Goal: Transaction & Acquisition: Obtain resource

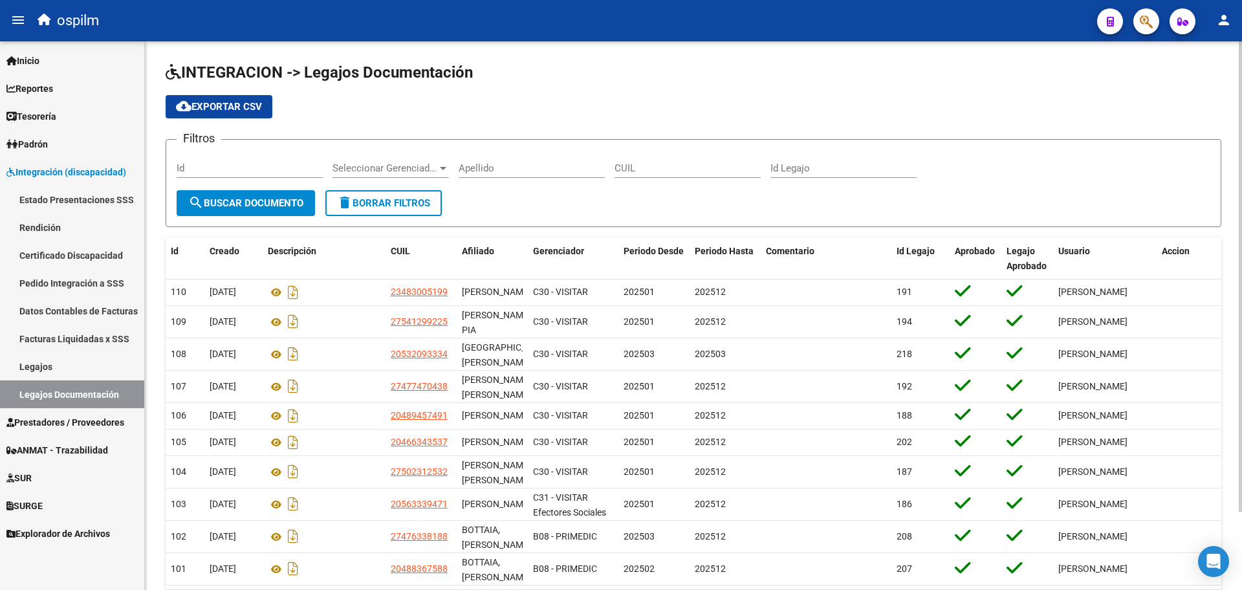
click at [571, 204] on form "Filtros Id Seleccionar Gerenciador Seleccionar Gerenciador Apellido CUIL Id Leg…" at bounding box center [694, 183] width 1056 height 88
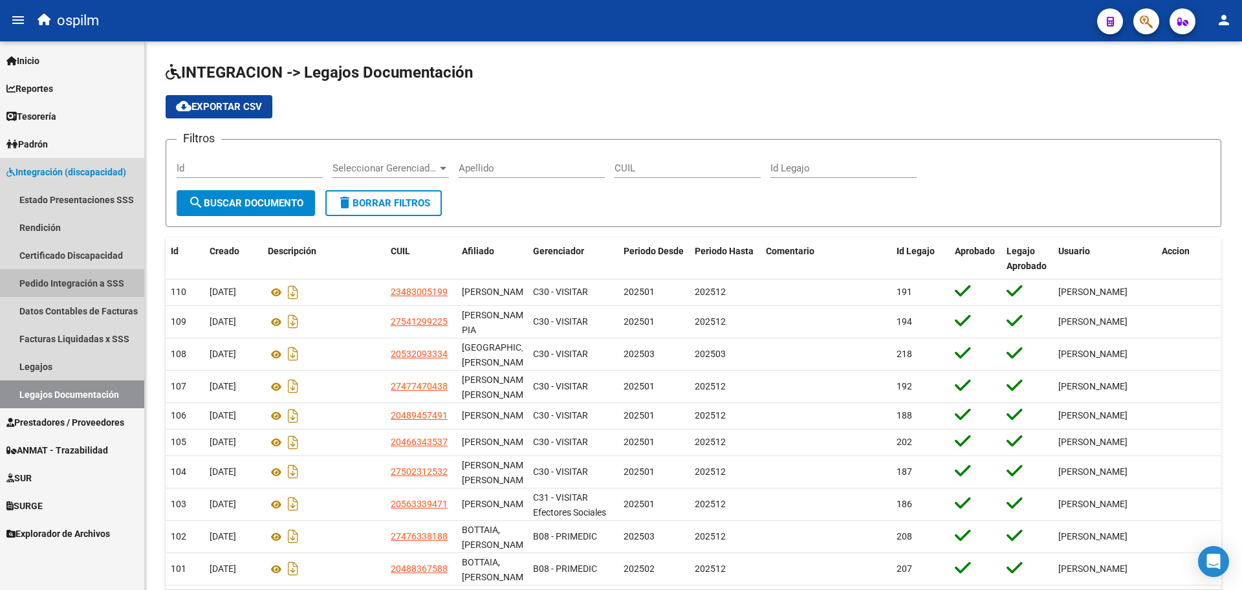
click at [93, 276] on link "Pedido Integración a SSS" at bounding box center [72, 283] width 144 height 28
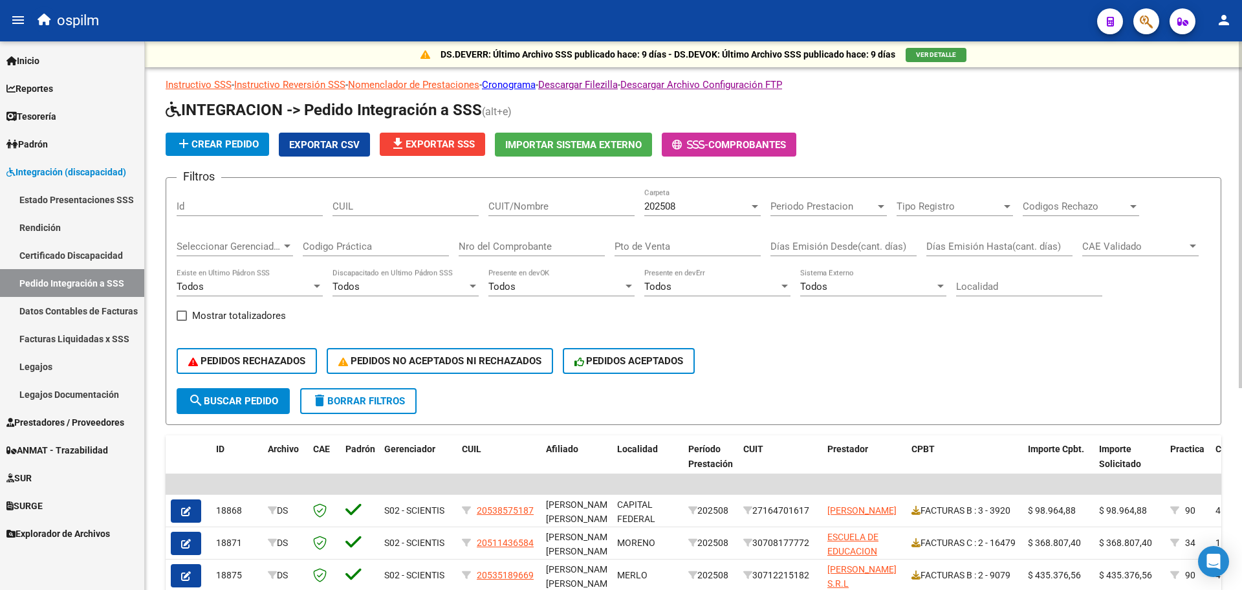
click at [426, 147] on span "file_download Exportar SSS" at bounding box center [432, 144] width 85 height 12
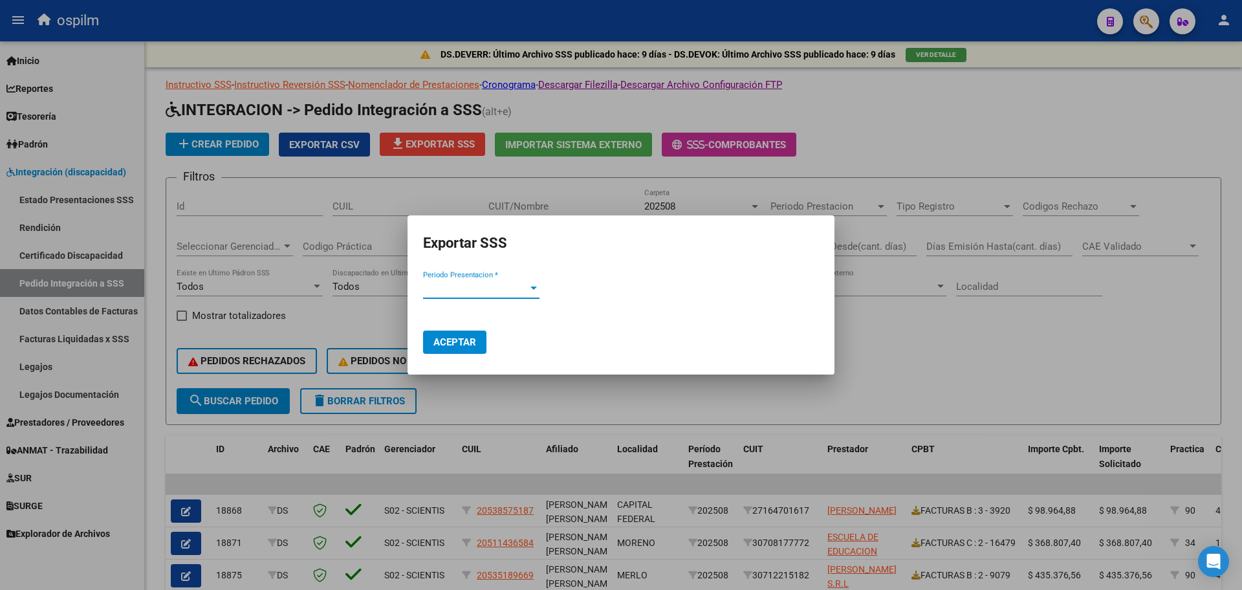
click at [472, 296] on div "Periodo Presentacion * Periodo Presentacion *" at bounding box center [481, 295] width 116 height 32
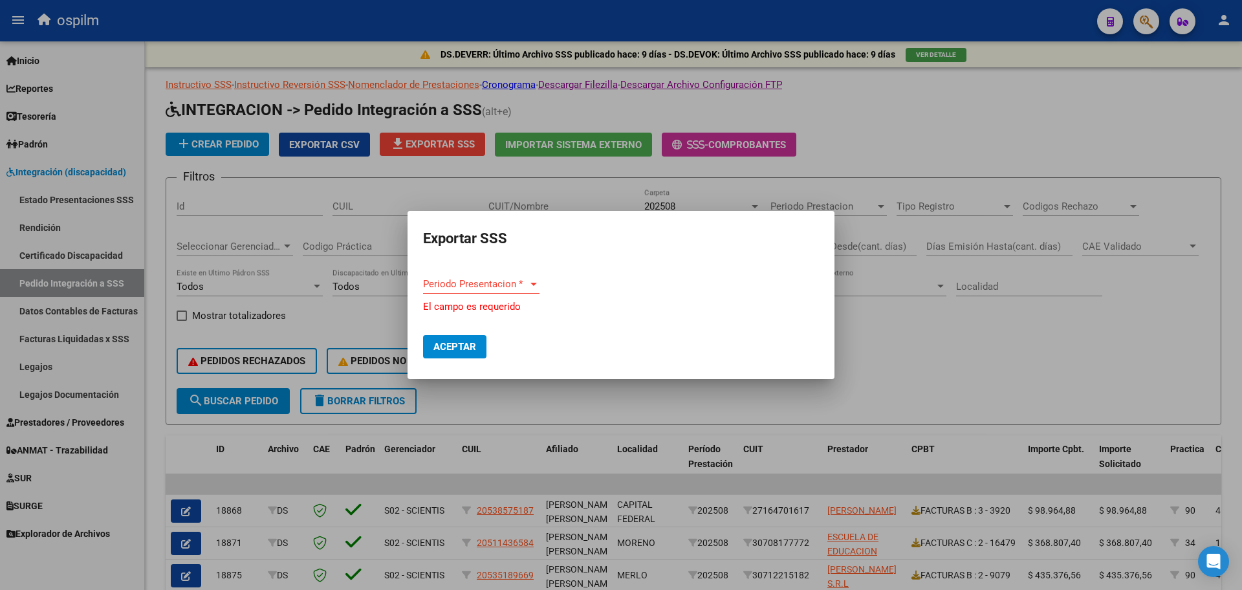
click at [488, 296] on div "Periodo Presentacion * Periodo Presentacion *" at bounding box center [481, 290] width 116 height 32
click at [490, 283] on span "Periodo Presentacion *" at bounding box center [475, 284] width 105 height 12
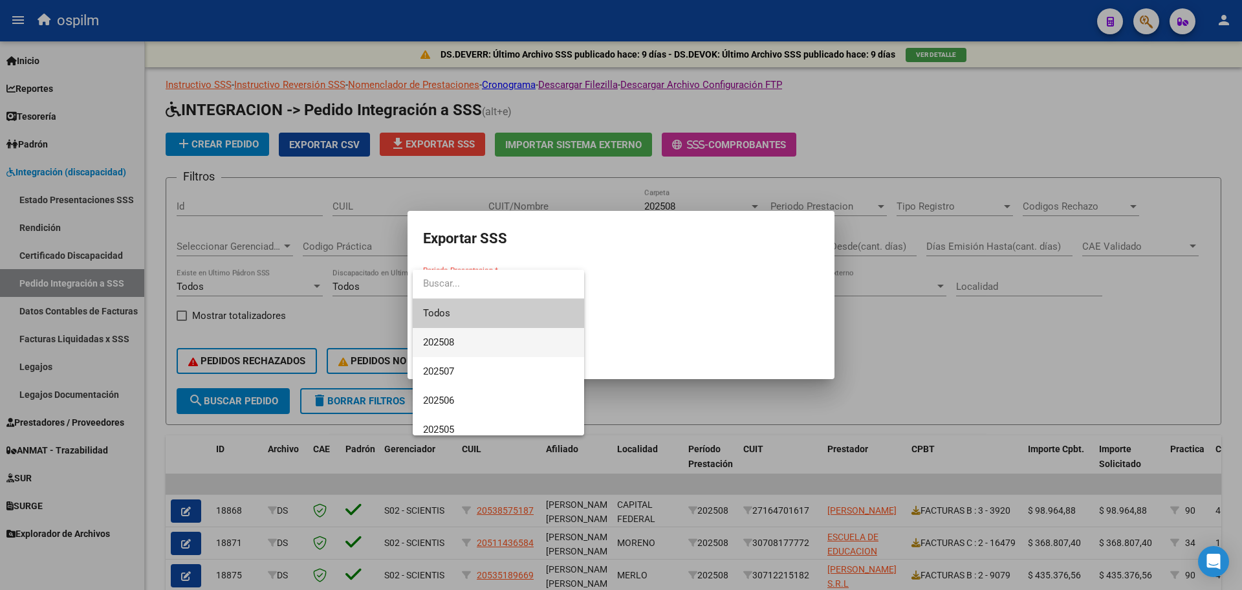
click at [473, 338] on span "202508" at bounding box center [498, 342] width 151 height 29
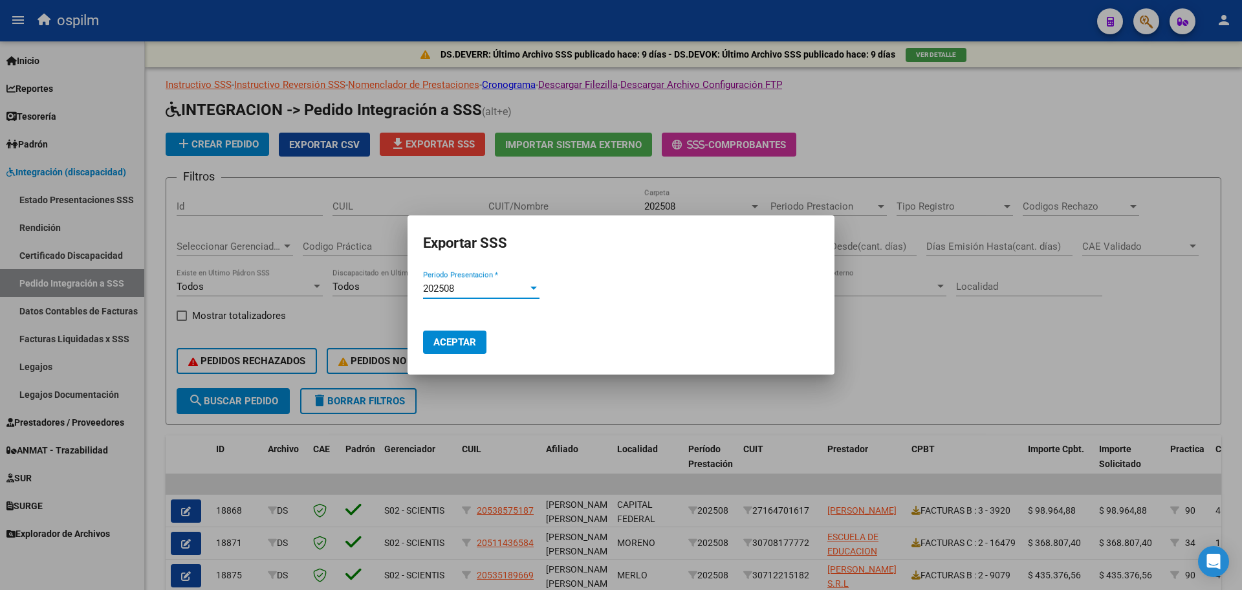
click at [465, 345] on span "Aceptar" at bounding box center [454, 342] width 43 height 12
